Goal: Task Accomplishment & Management: Use online tool/utility

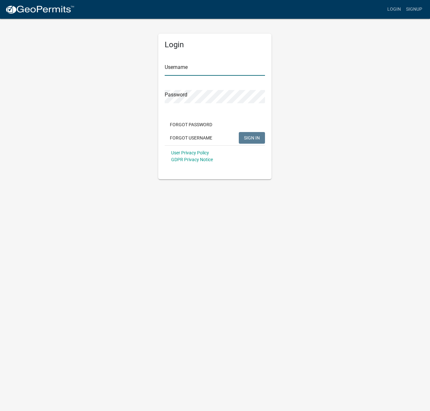
type input "[PERSON_NAME]"
click at [259, 139] on span "SIGN IN" at bounding box center [252, 137] width 16 height 5
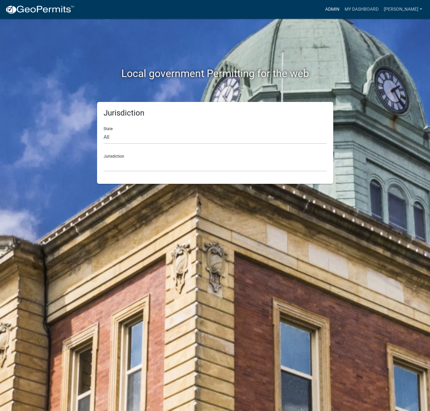
click at [342, 10] on link "Admin" at bounding box center [331, 9] width 19 height 12
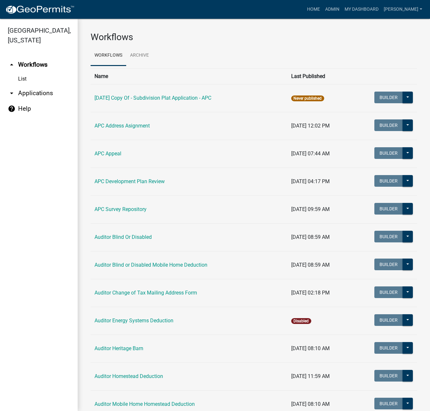
click at [15, 79] on link "List" at bounding box center [39, 78] width 78 height 13
click at [322, 9] on link "Home" at bounding box center [313, 9] width 18 height 12
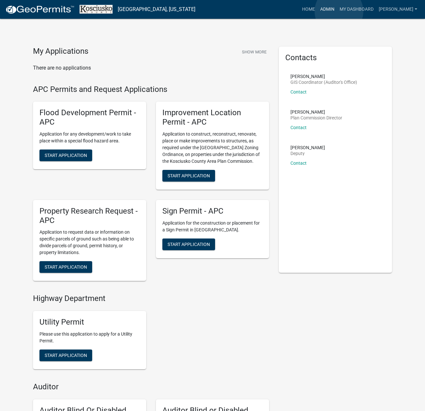
click at [337, 11] on link "Admin" at bounding box center [326, 9] width 19 height 12
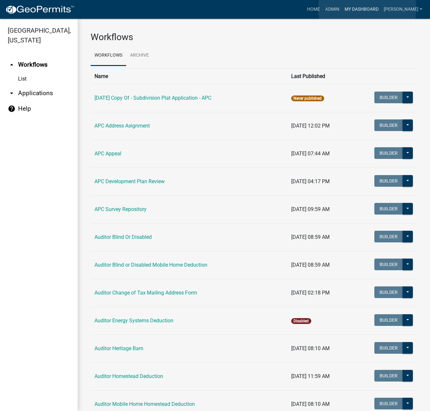
click at [367, 9] on link "My Dashboard" at bounding box center [361, 9] width 39 height 12
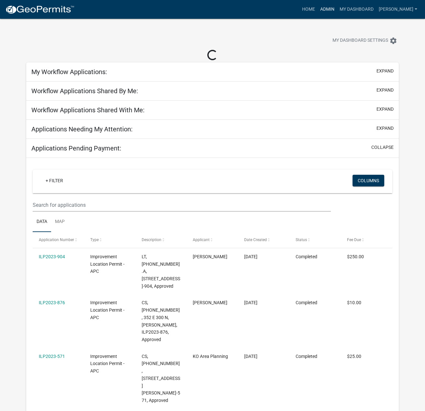
click at [337, 11] on link "Admin" at bounding box center [326, 9] width 19 height 12
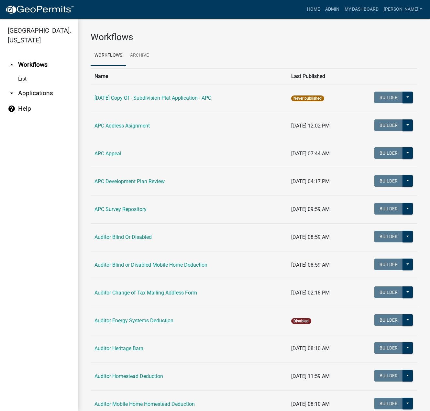
click at [26, 94] on link "arrow_drop_down Applications" at bounding box center [39, 93] width 78 height 16
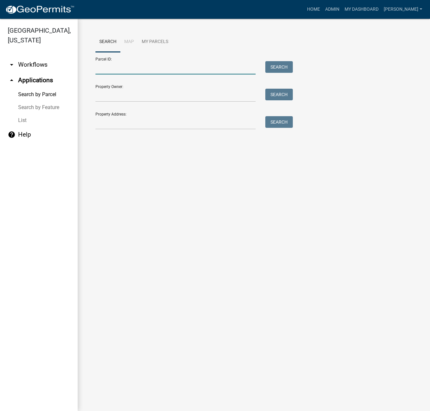
click at [119, 66] on input "Parcel ID:" at bounding box center [175, 67] width 160 height 13
type input "007051131"
click at [283, 71] on button "Search" at bounding box center [278, 67] width 27 height 12
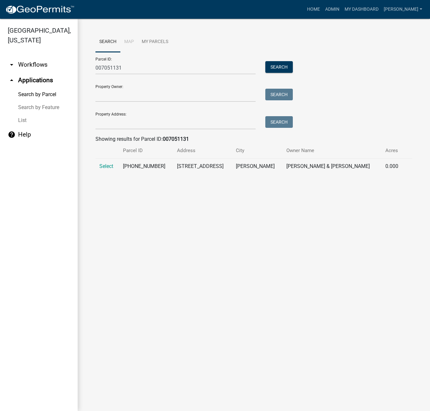
click at [100, 163] on td "Select" at bounding box center [107, 166] width 24 height 16
click at [107, 165] on span "Select" at bounding box center [106, 166] width 14 height 6
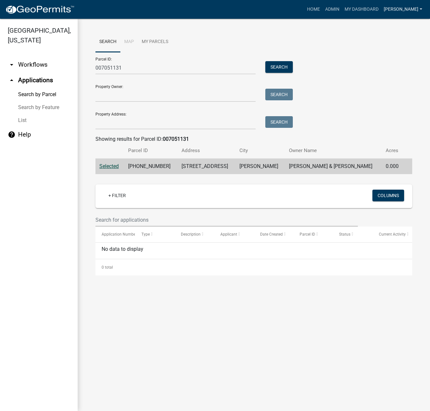
click at [412, 7] on link "[PERSON_NAME]" at bounding box center [403, 9] width 44 height 12
click at [383, 62] on link "Logout" at bounding box center [399, 63] width 52 height 16
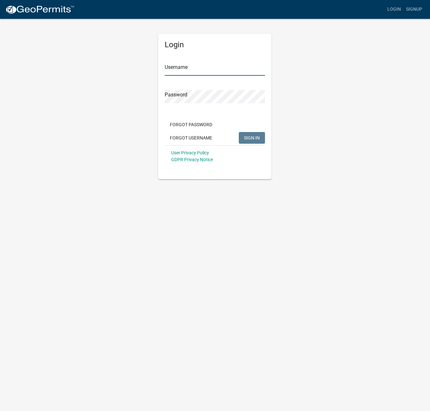
type input "[PERSON_NAME]"
